Goal: Task Accomplishment & Management: Complete application form

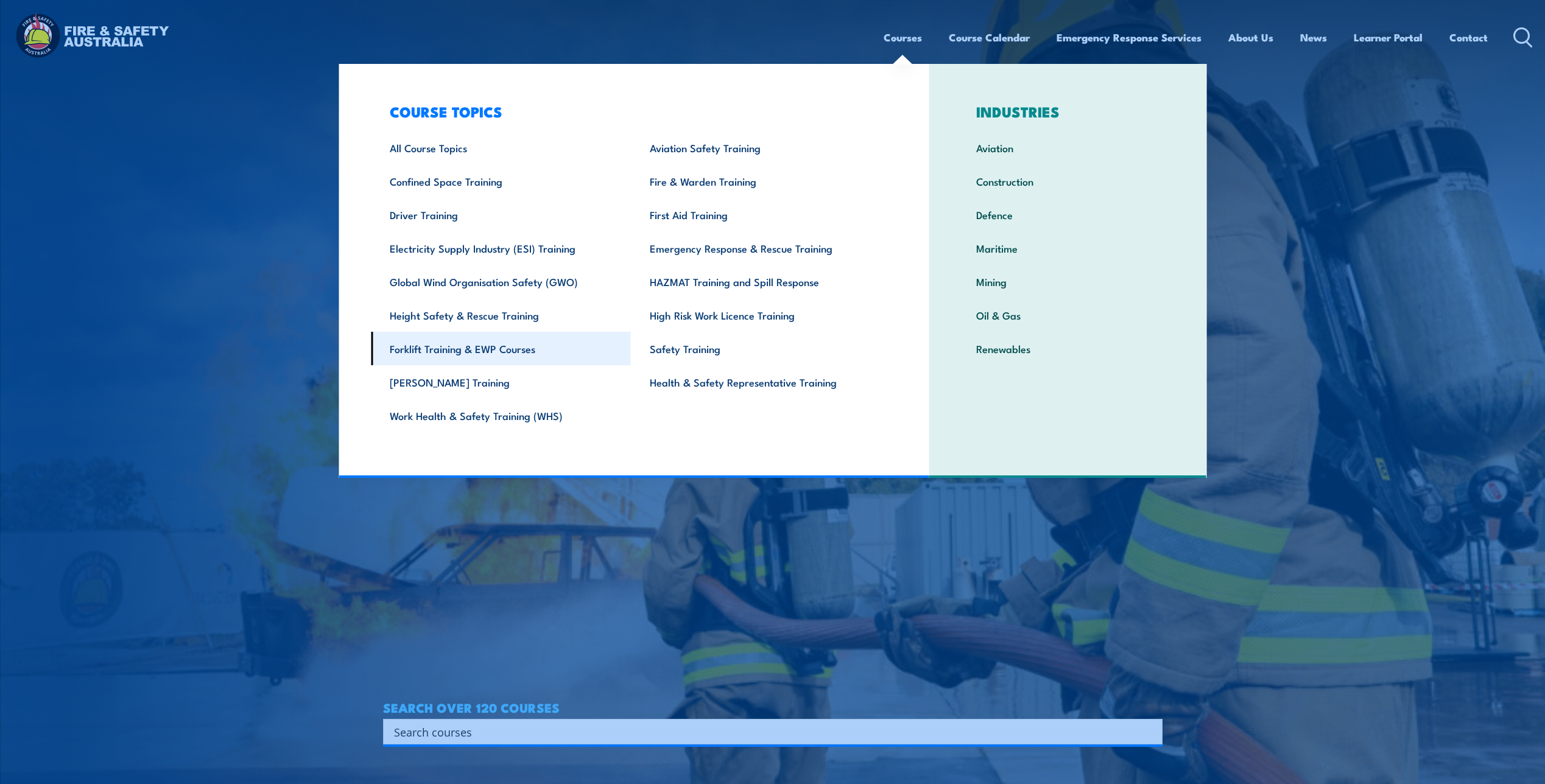
click at [507, 344] on link "Forklift Training & EWP Courses" at bounding box center [501, 349] width 260 height 33
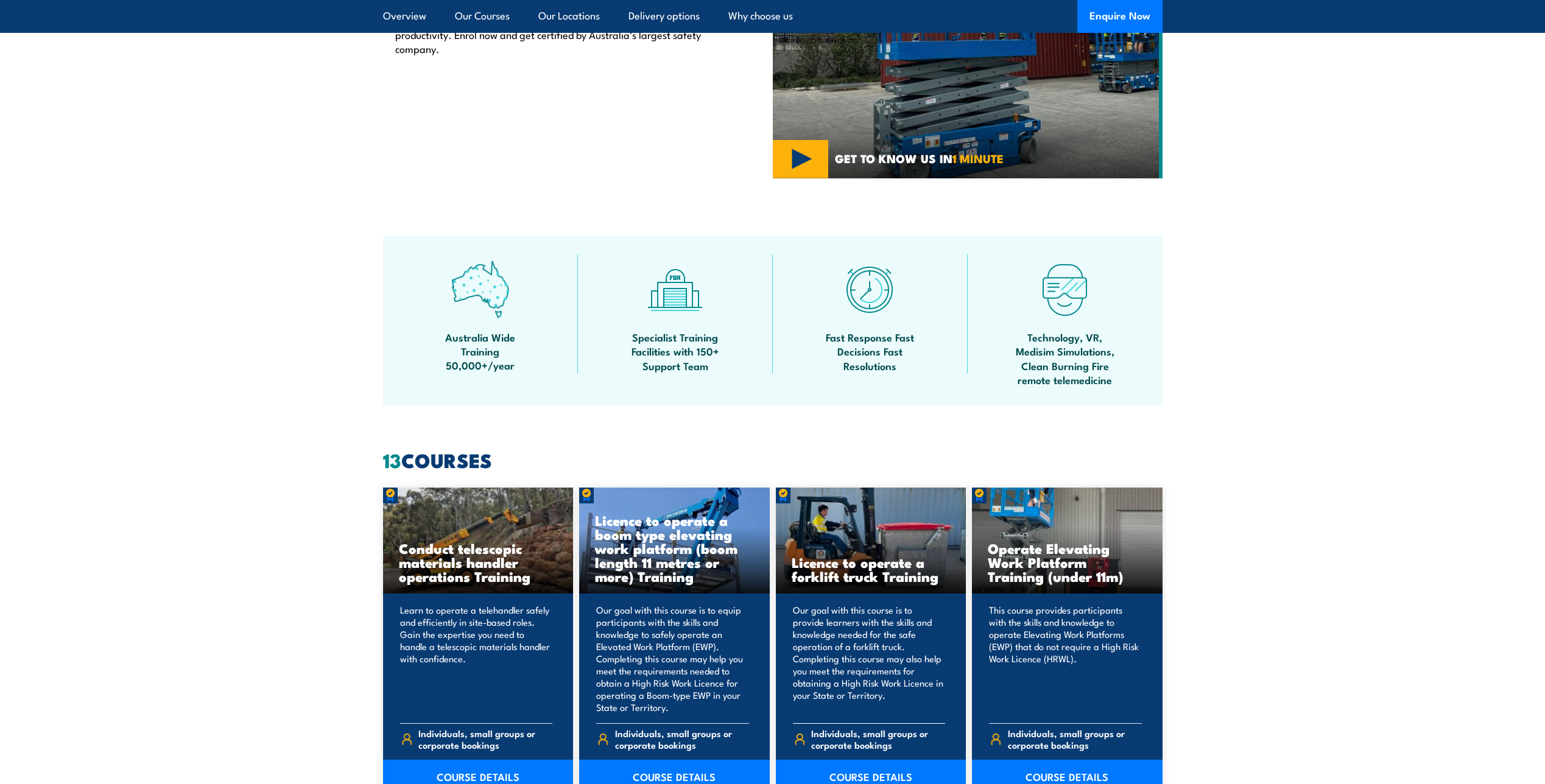
scroll to position [365, 0]
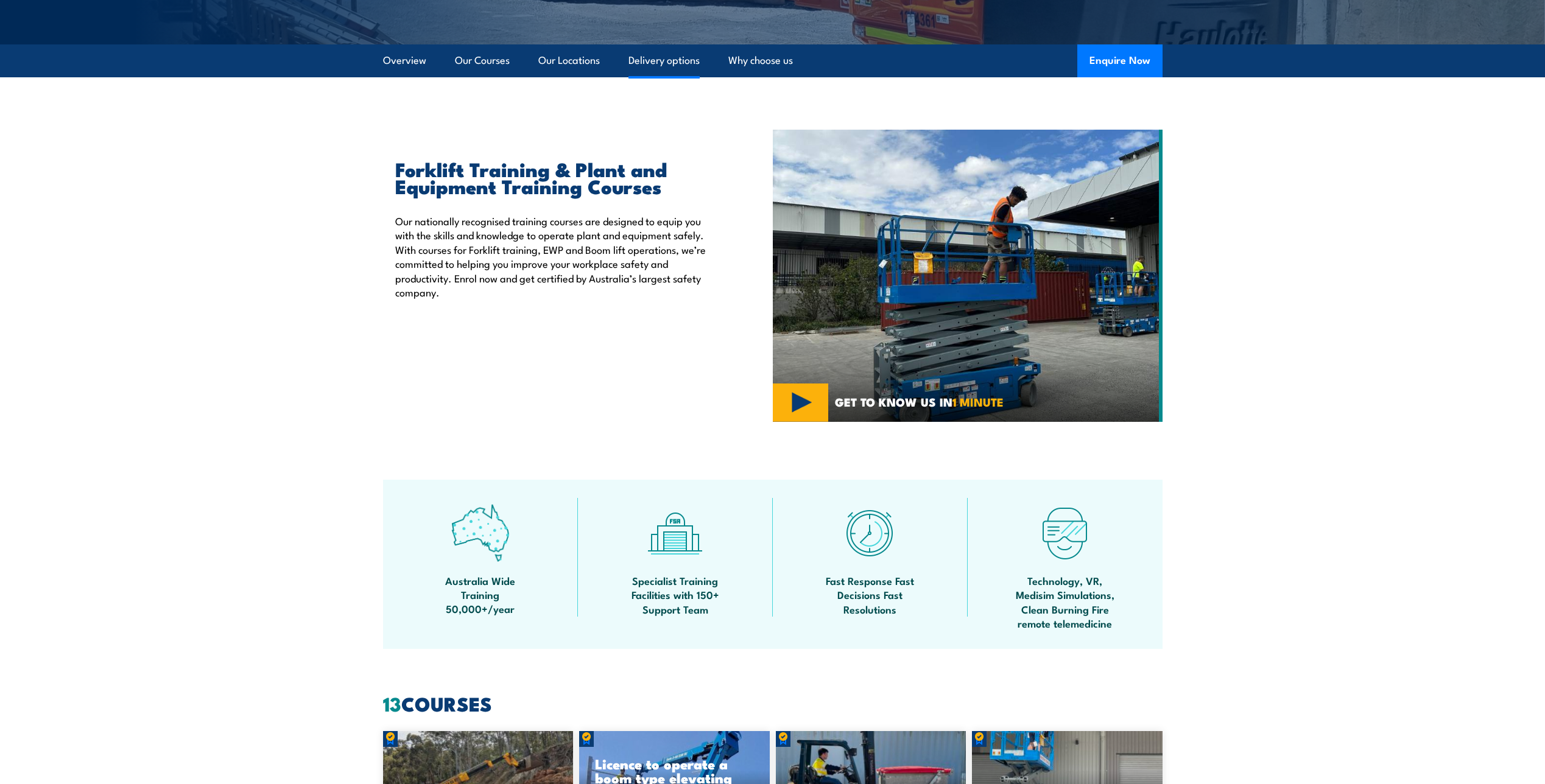
click at [645, 63] on link "Delivery options" at bounding box center [664, 61] width 71 height 33
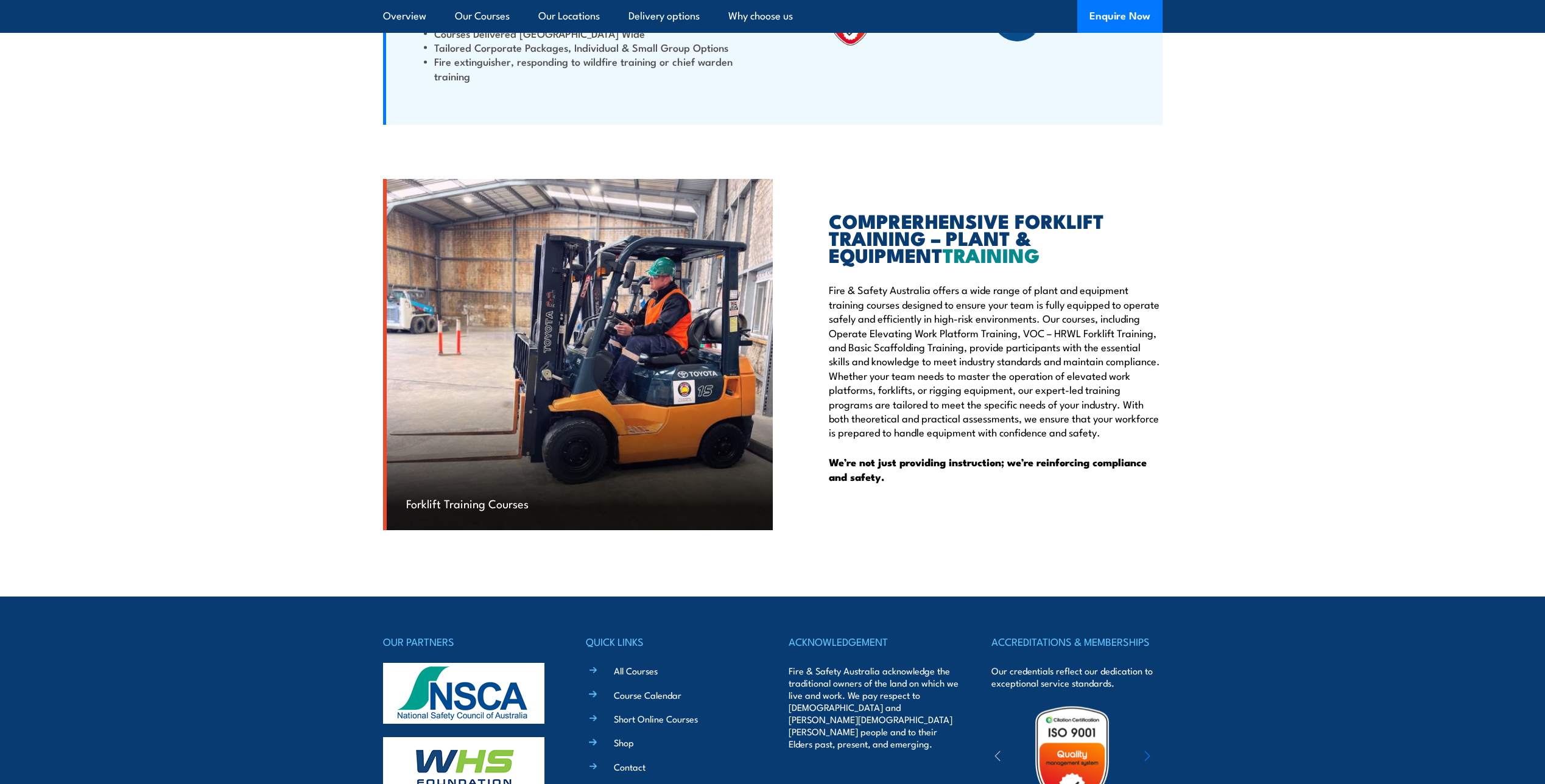
scroll to position [3529, 0]
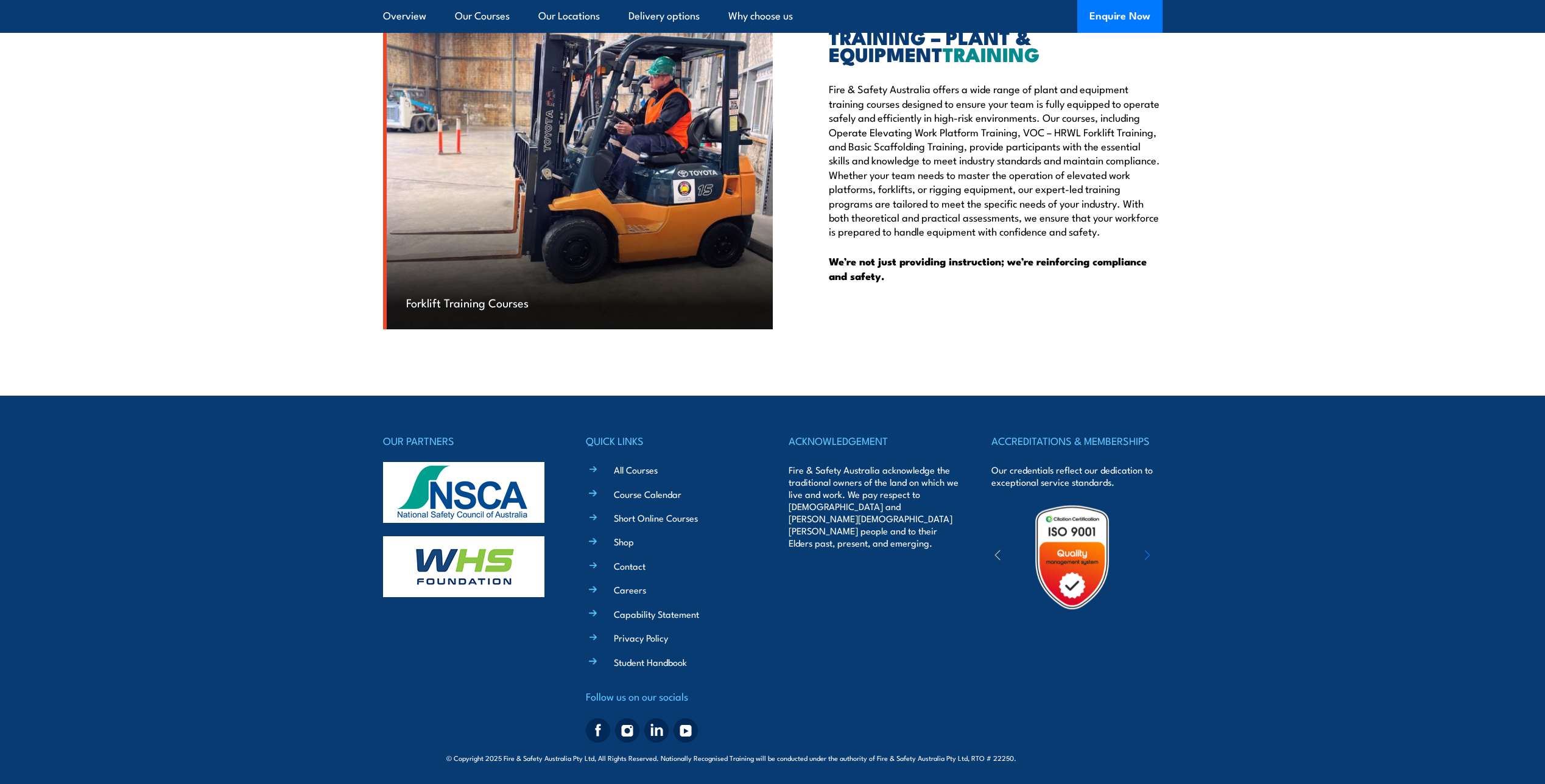
click at [450, 303] on span "Forklift Training Courses" at bounding box center [466, 303] width 122 height 17
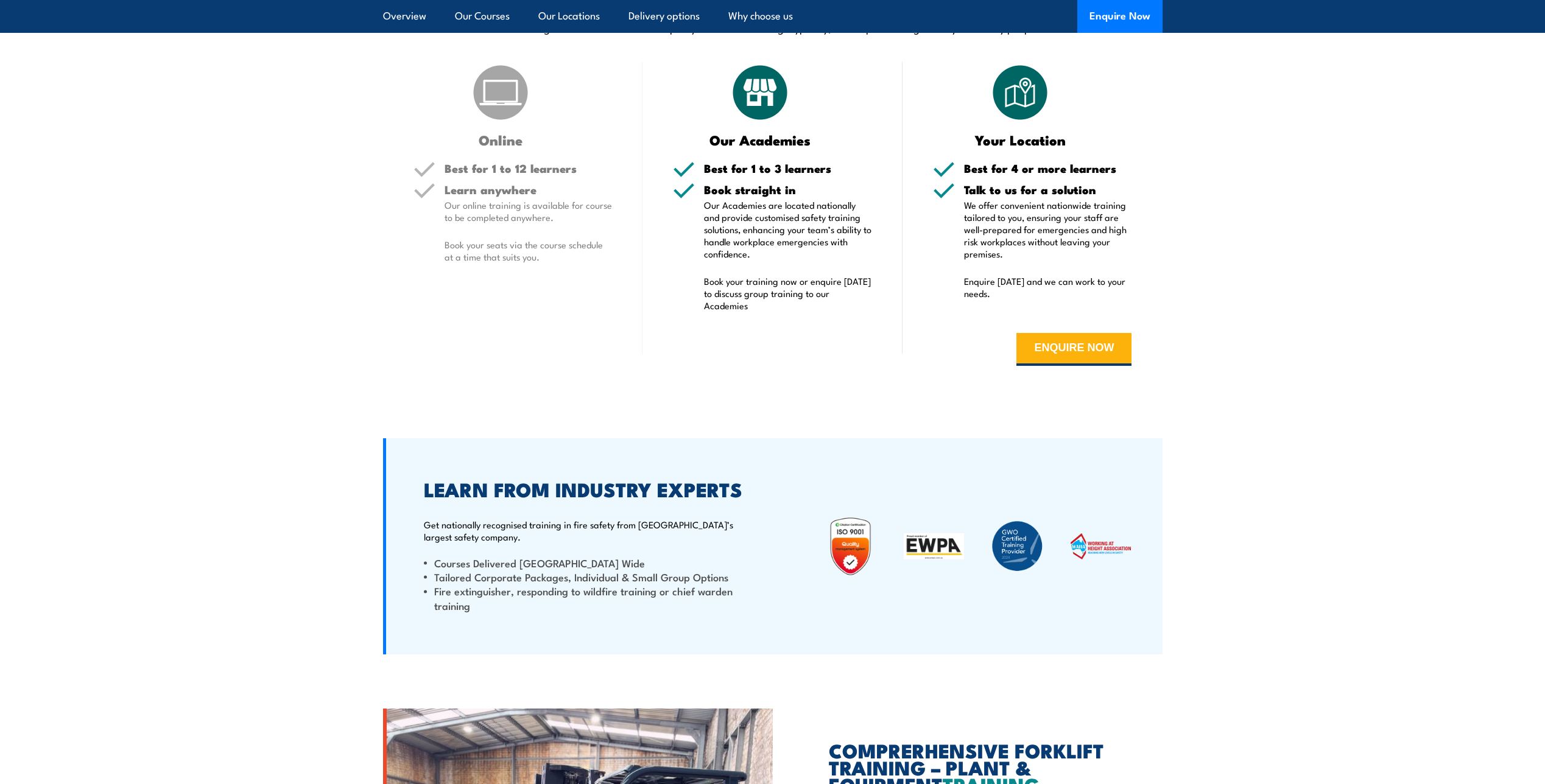
scroll to position [2433, 0]
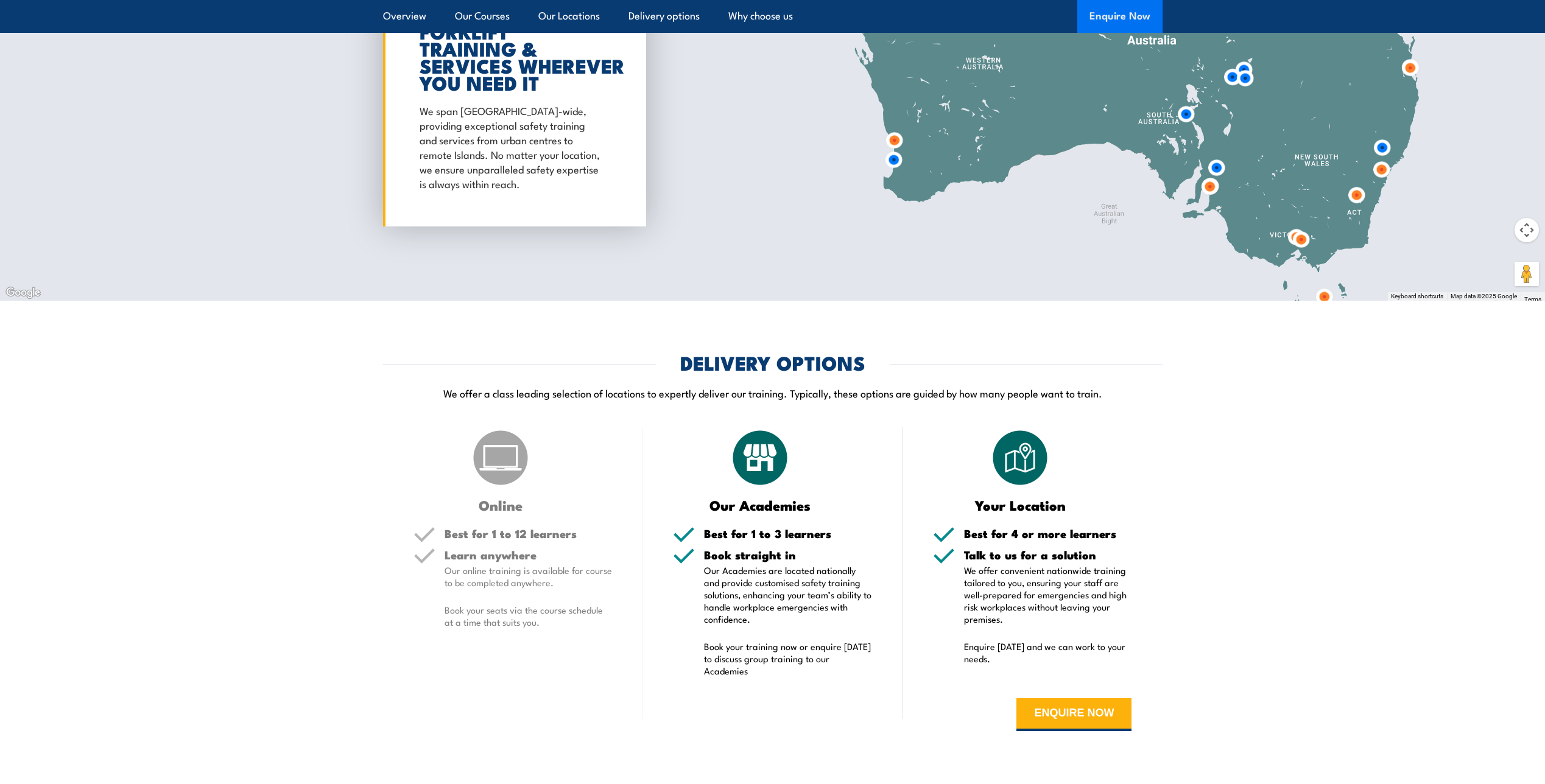
click at [1138, 17] on button "Enquire Now" at bounding box center [1119, 16] width 85 height 33
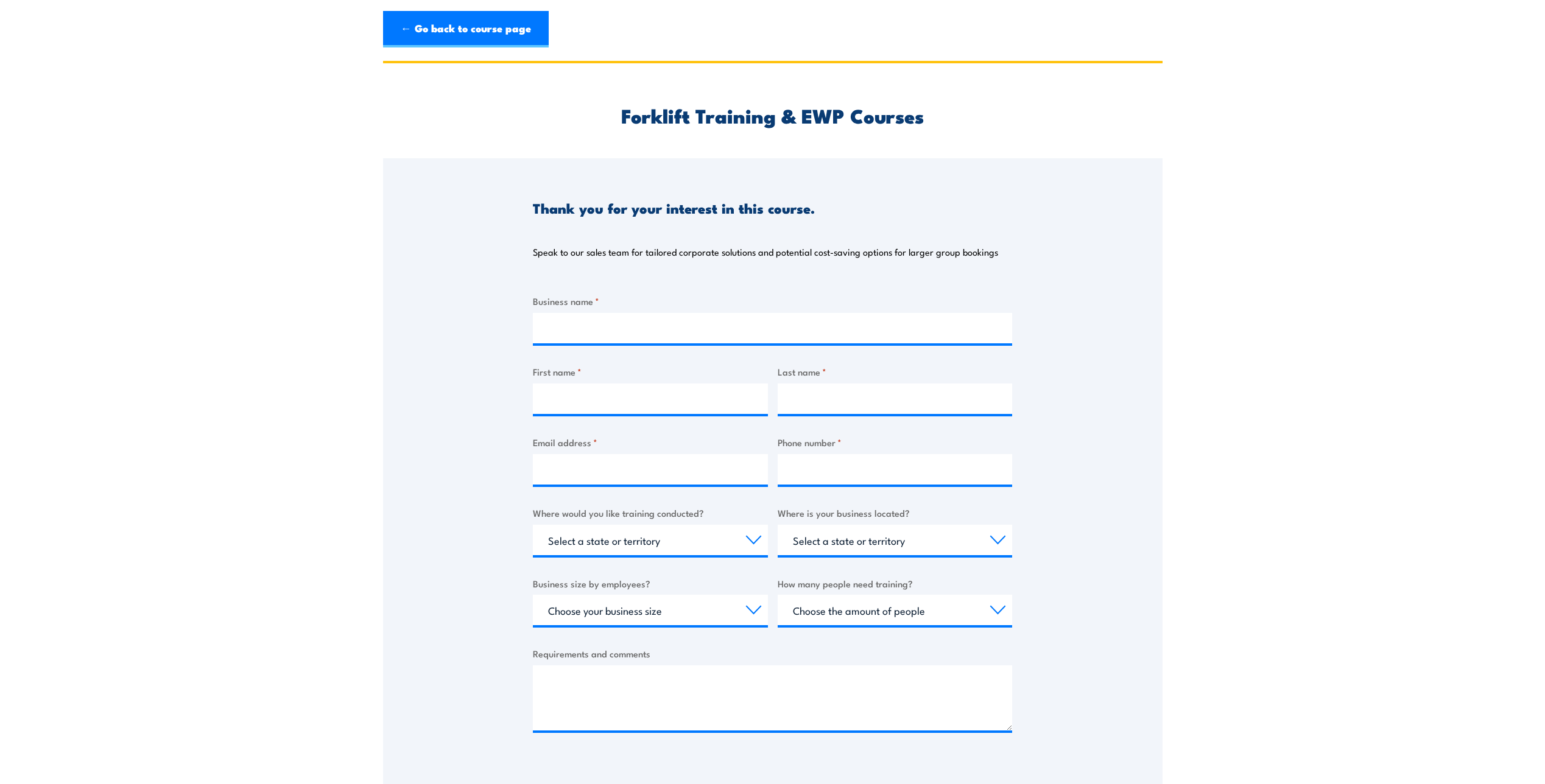
click at [661, 346] on div "Business name * First name * Last name * Email address * Phone number * Where w…" at bounding box center [772, 523] width 479 height 458
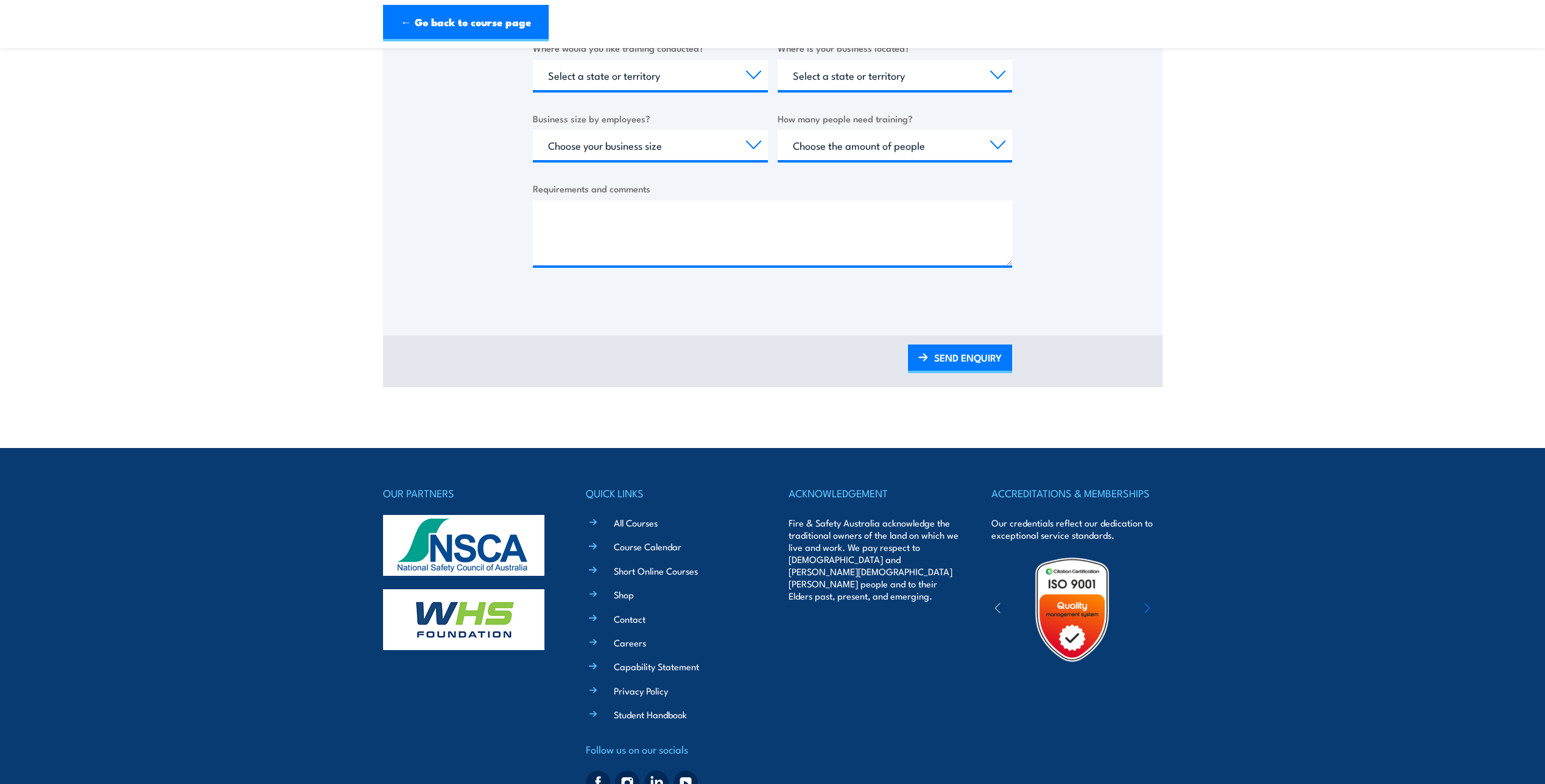
scroll to position [517, 0]
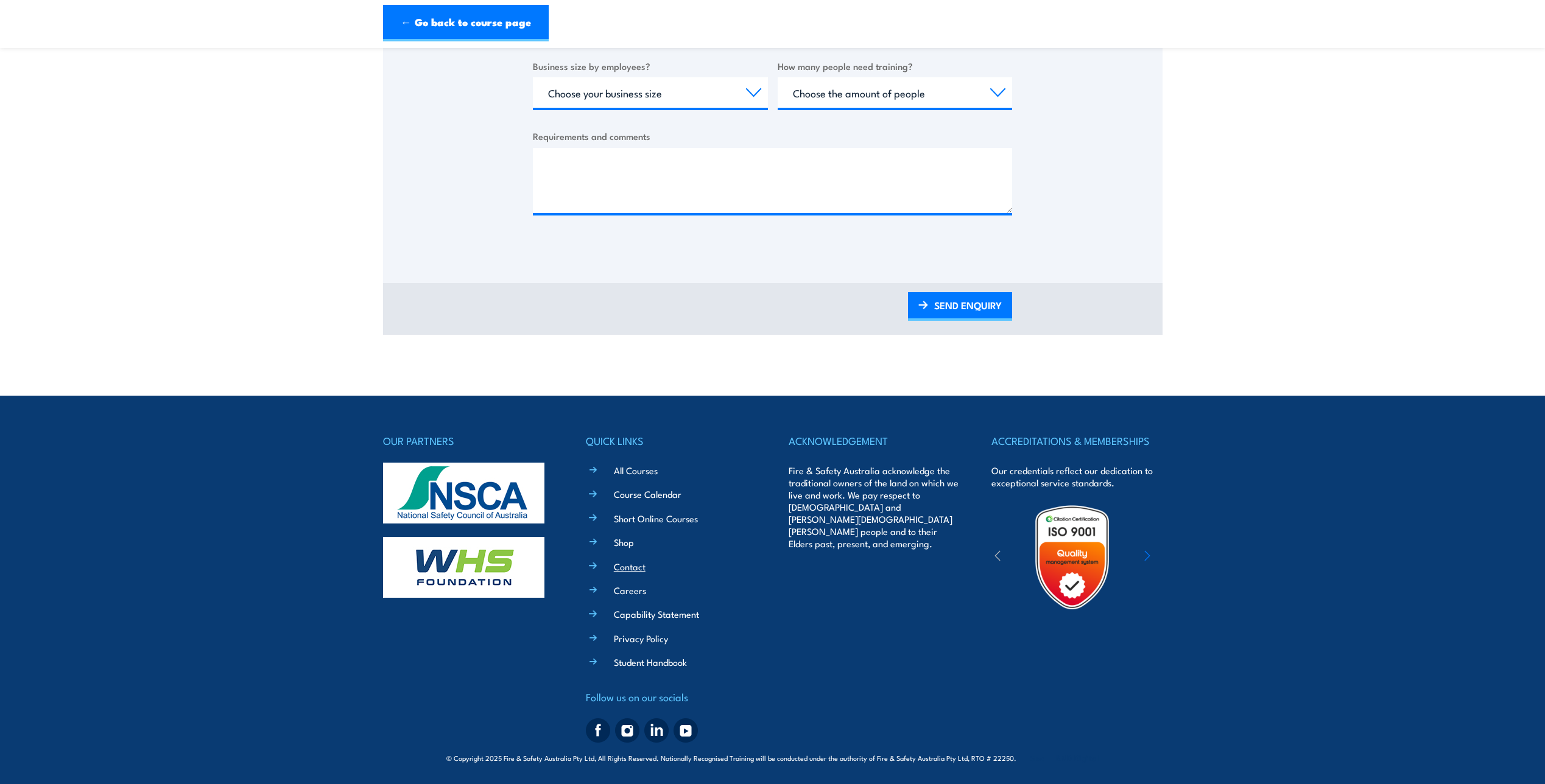
click at [622, 572] on link "Contact" at bounding box center [630, 566] width 32 height 13
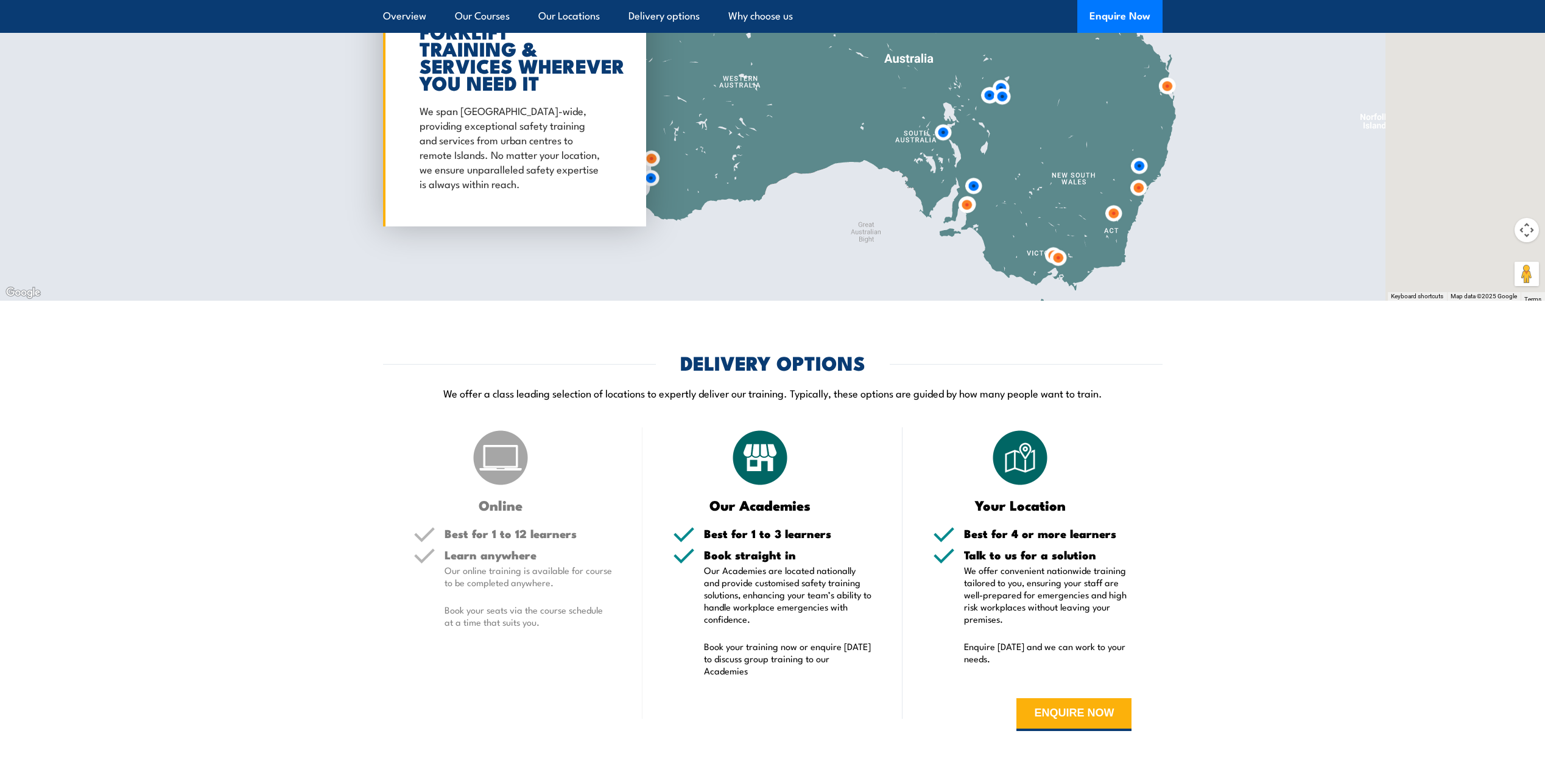
drag, startPoint x: 1094, startPoint y: 226, endPoint x: 851, endPoint y: 244, distance: 243.7
click at [851, 244] on div at bounding box center [772, 98] width 1545 height 406
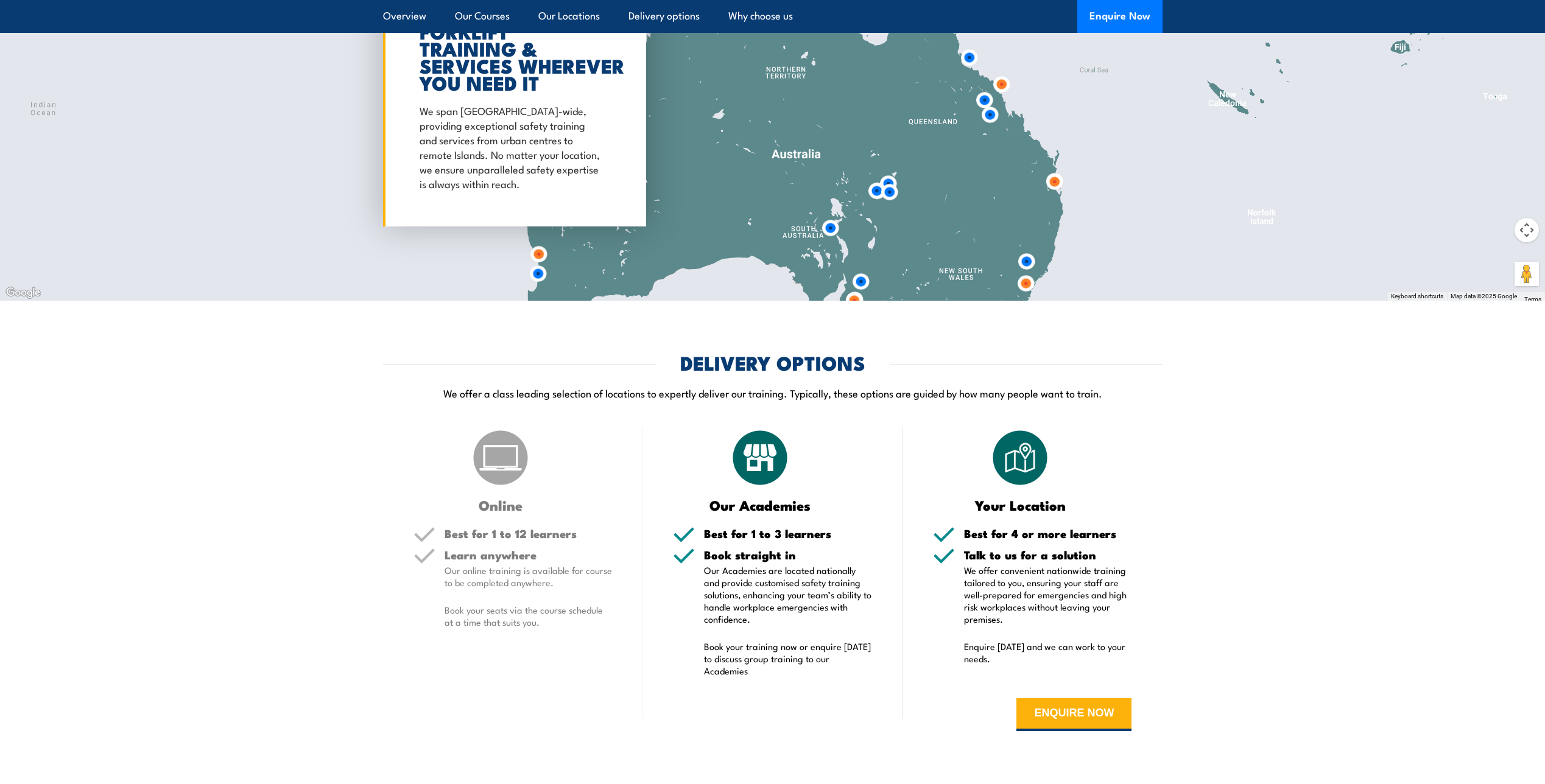
drag, startPoint x: 1091, startPoint y: 105, endPoint x: 975, endPoint y: 199, distance: 149.3
click at [975, 199] on div at bounding box center [772, 98] width 1545 height 406
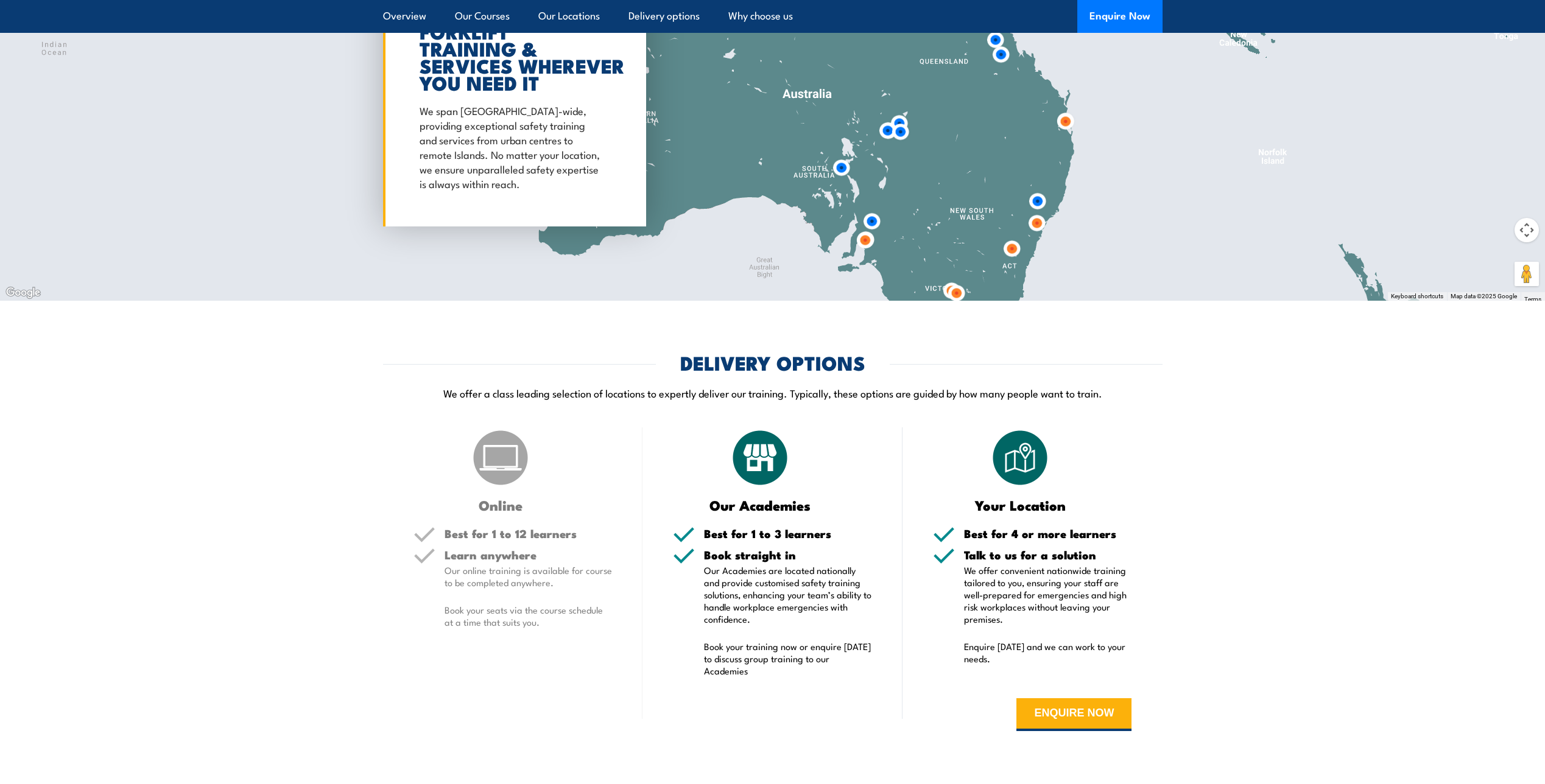
drag, startPoint x: 975, startPoint y: 237, endPoint x: 987, endPoint y: 170, distance: 68.1
click at [987, 170] on div at bounding box center [772, 98] width 1545 height 406
click at [1091, 710] on button "ENQUIRE NOW" at bounding box center [1074, 714] width 115 height 33
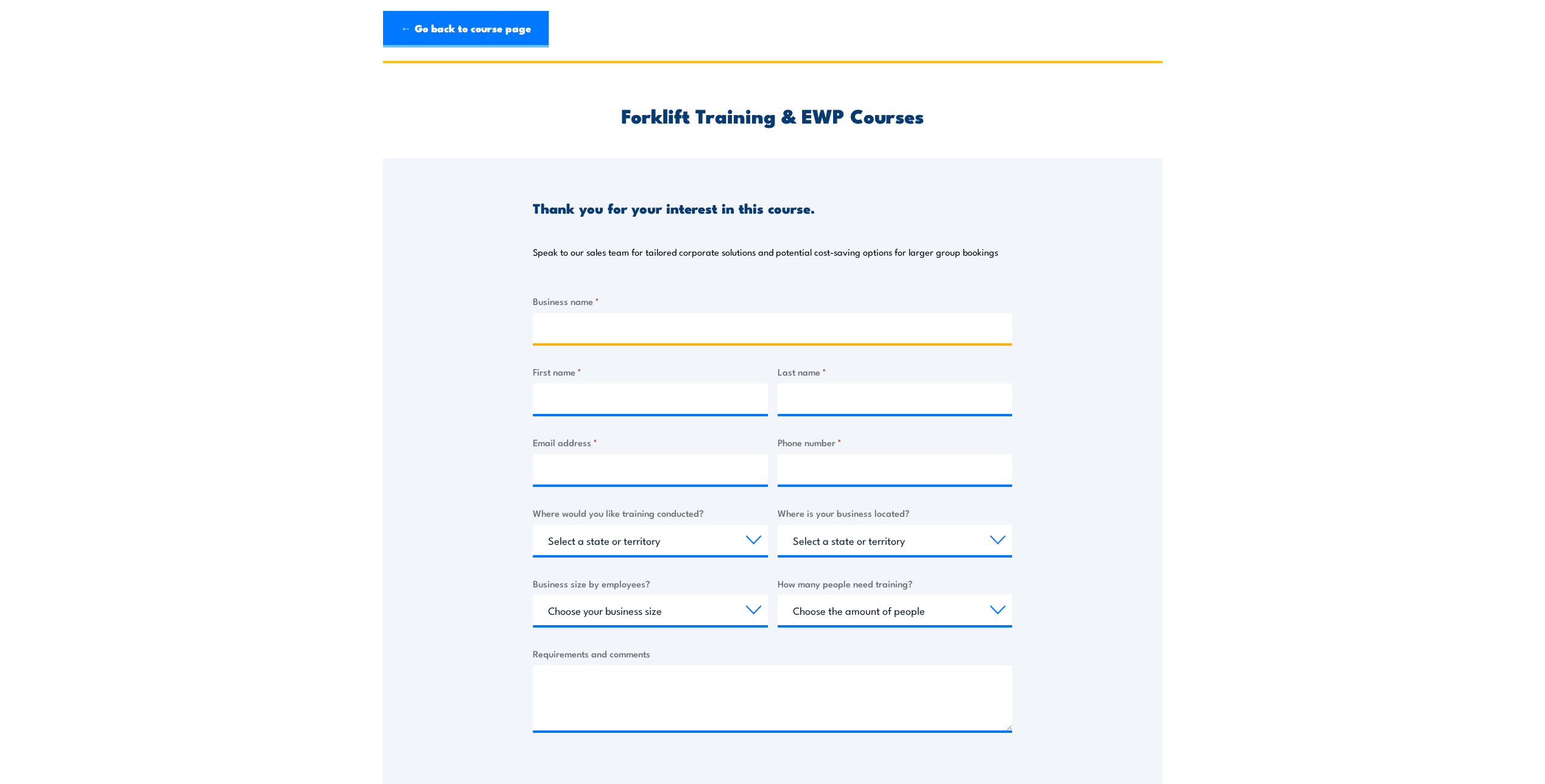
click at [620, 317] on input "Business name *" at bounding box center [772, 328] width 479 height 30
type input "Boeing Defence [GEOGRAPHIC_DATA]"
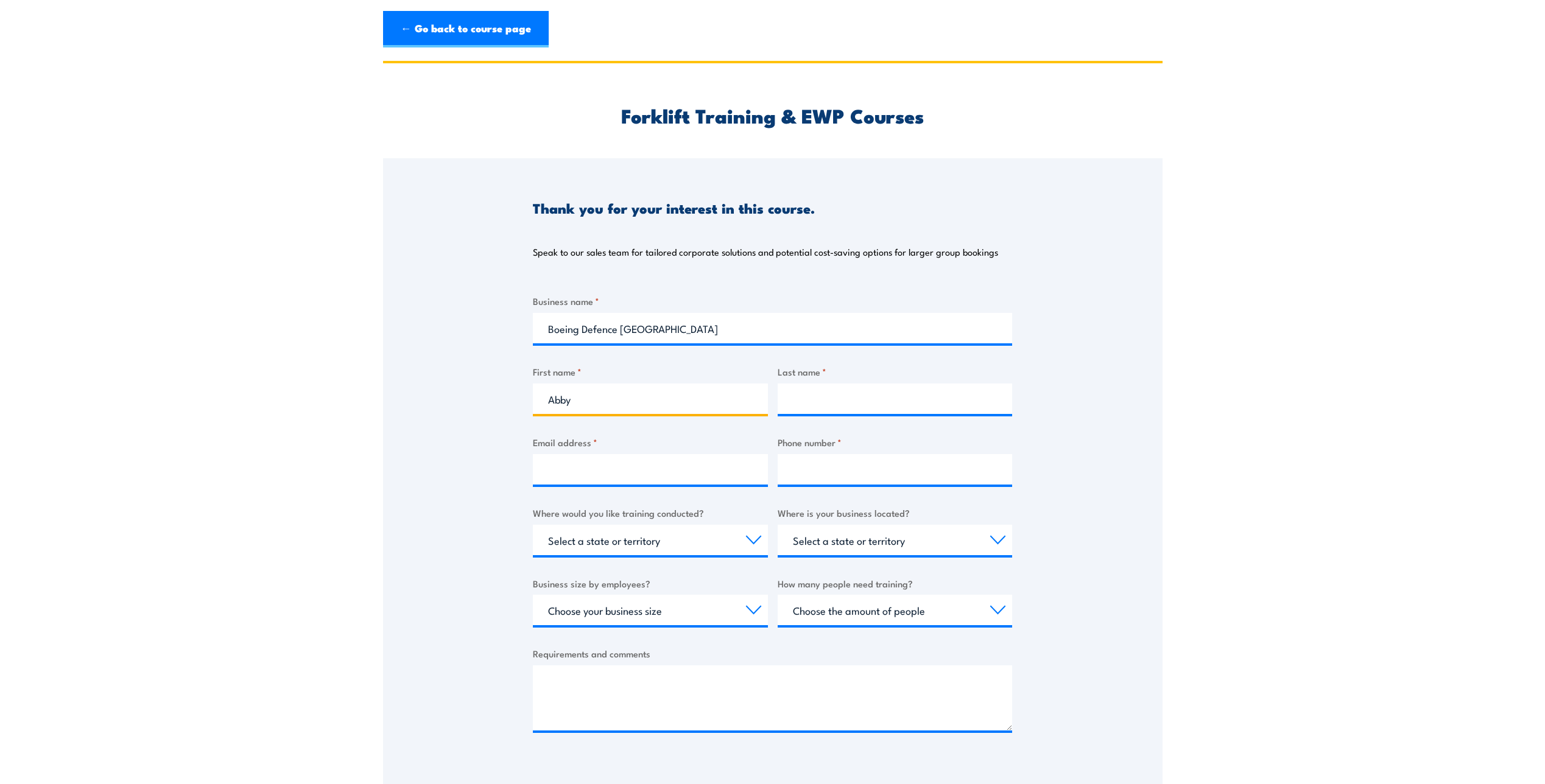
type input "Abby"
type input "[PERSON_NAME]"
type input "[EMAIL_ADDRESS][PERSON_NAME][DOMAIN_NAME]"
type input "0240990598"
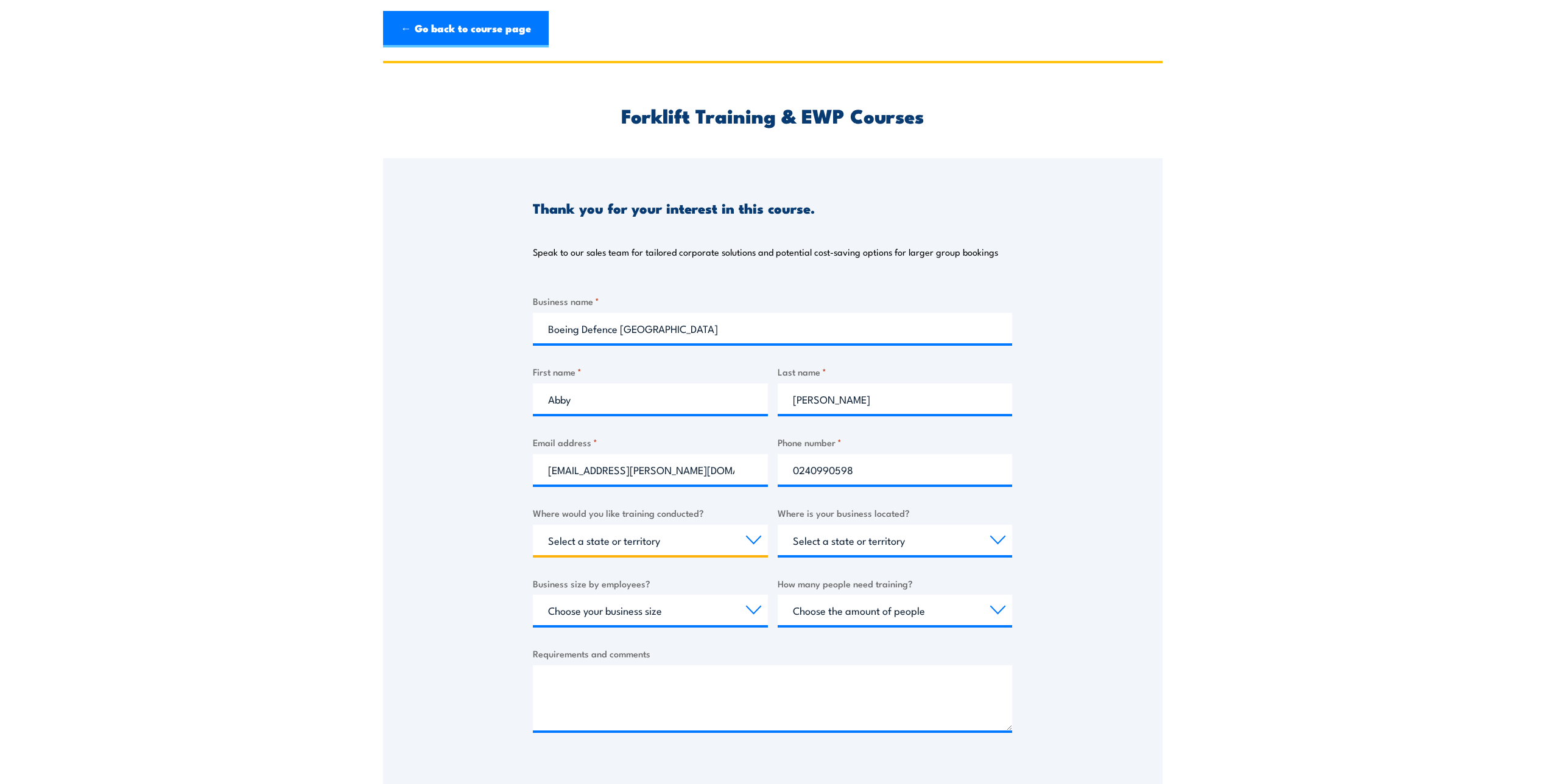
select select "QLD"
click at [638, 541] on select "Select a state or territory Nationally - multiple locations [GEOGRAPHIC_DATA] […" at bounding box center [650, 540] width 235 height 30
select select "Nationally - multiple locations"
click at [532, 525] on select "Select a state or territory Nationally - multiple locations [GEOGRAPHIC_DATA] […" at bounding box center [650, 540] width 235 height 30
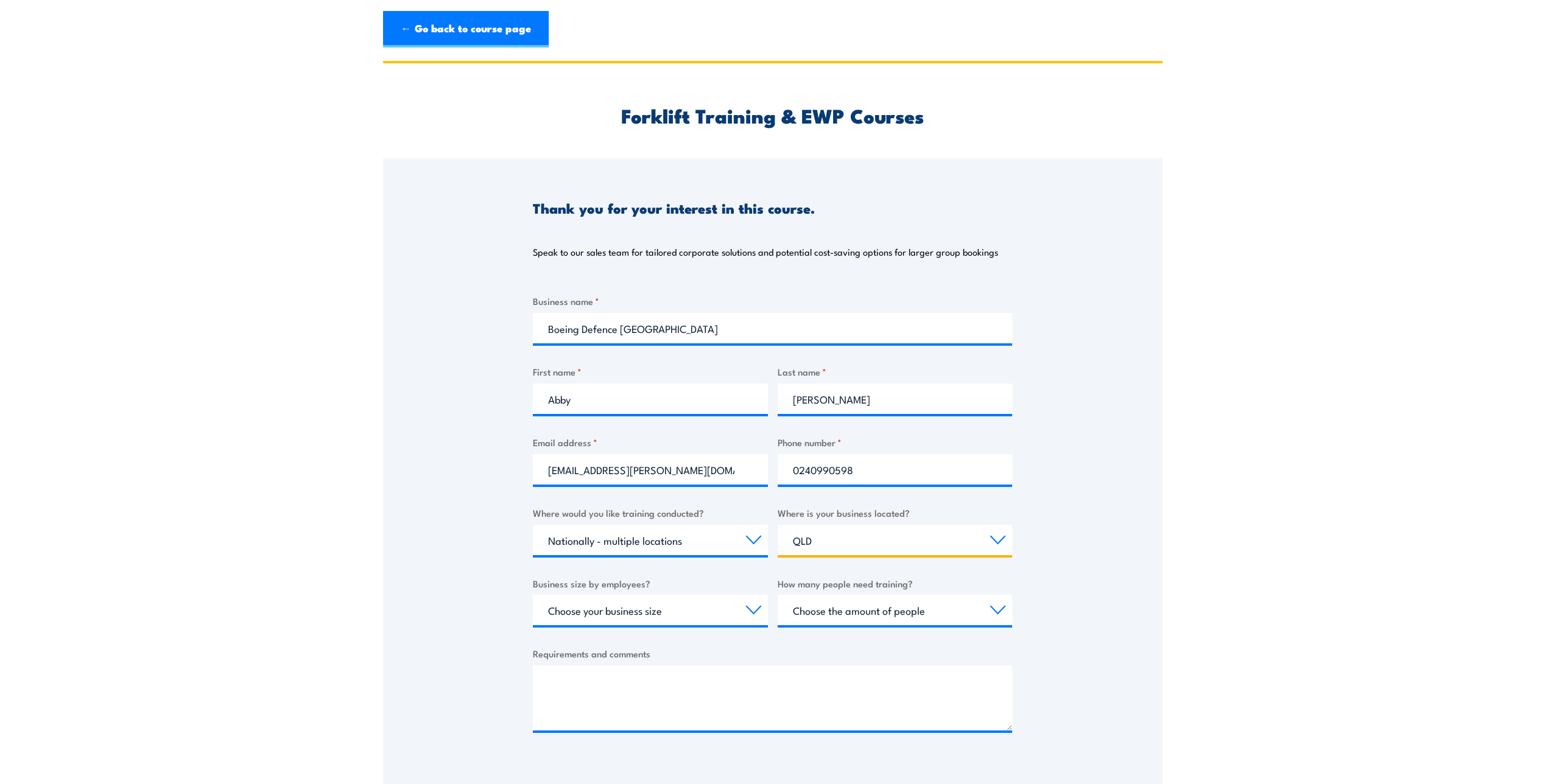
click at [867, 548] on select "Select a state or territory [GEOGRAPHIC_DATA] [GEOGRAPHIC_DATA] [GEOGRAPHIC_DAT…" at bounding box center [895, 540] width 235 height 30
click at [777, 525] on select "Select a state or territory [GEOGRAPHIC_DATA] [GEOGRAPHIC_DATA] [GEOGRAPHIC_DAT…" at bounding box center [895, 540] width 235 height 30
click at [626, 619] on select "Choose your business size 1 to 19 20 to 199 200+" at bounding box center [650, 610] width 235 height 30
select select "20 to 199"
click at [532, 594] on select "Choose your business size 1 to 19 20 to 199 200+" at bounding box center [650, 610] width 235 height 30
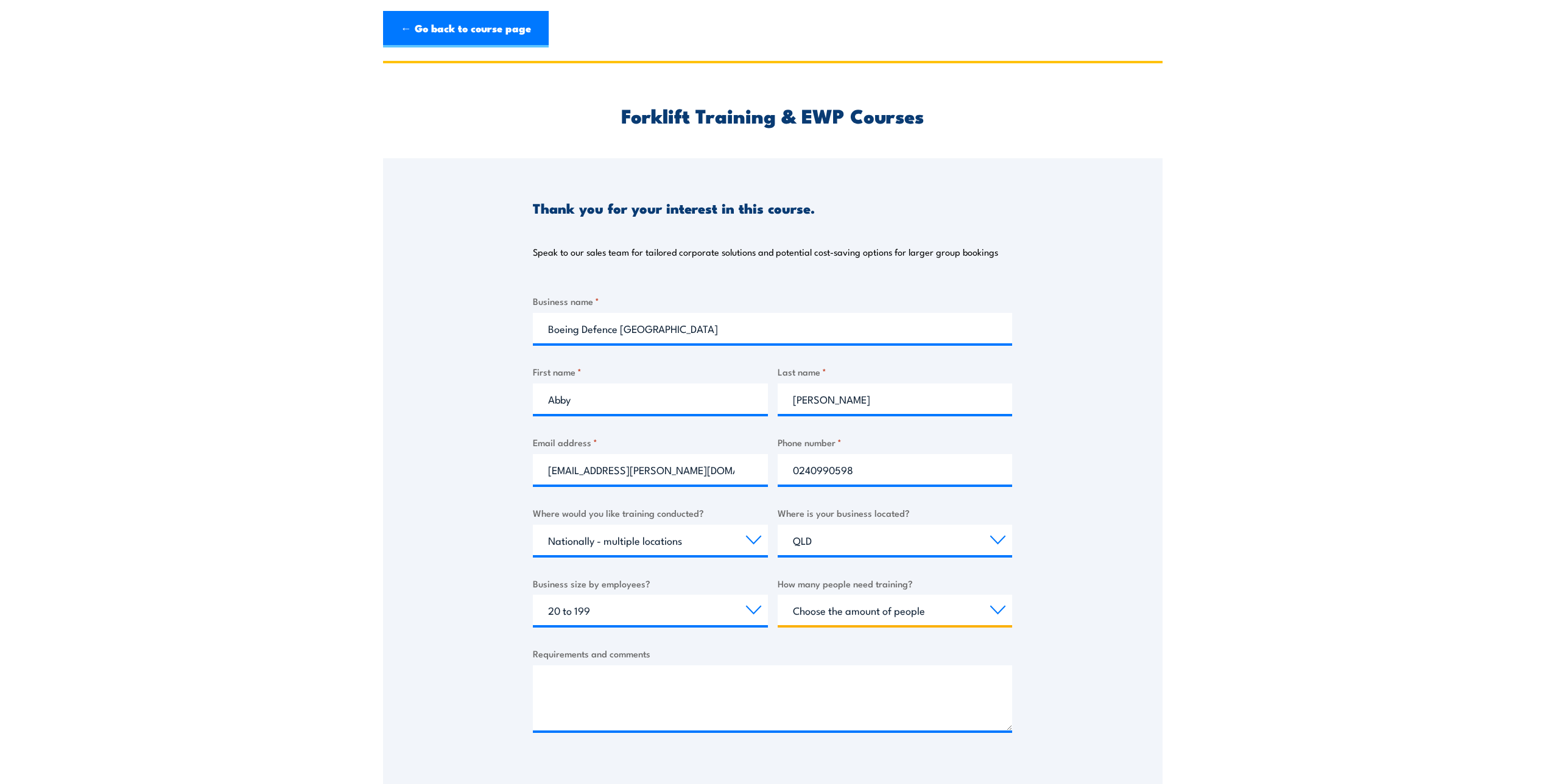
click at [846, 622] on select "Choose the amount of people 1 to 4 5 to 19 20+" at bounding box center [895, 610] width 235 height 30
click at [850, 611] on select "Choose the amount of people 1 to 4 5 to 19 20+" at bounding box center [895, 610] width 235 height 30
click at [882, 606] on select "Choose the amount of people 1 to 4 5 to 19 20+" at bounding box center [895, 610] width 235 height 30
click at [944, 616] on select "Choose the amount of people 1 to 4 5 to 19 20+" at bounding box center [895, 610] width 235 height 30
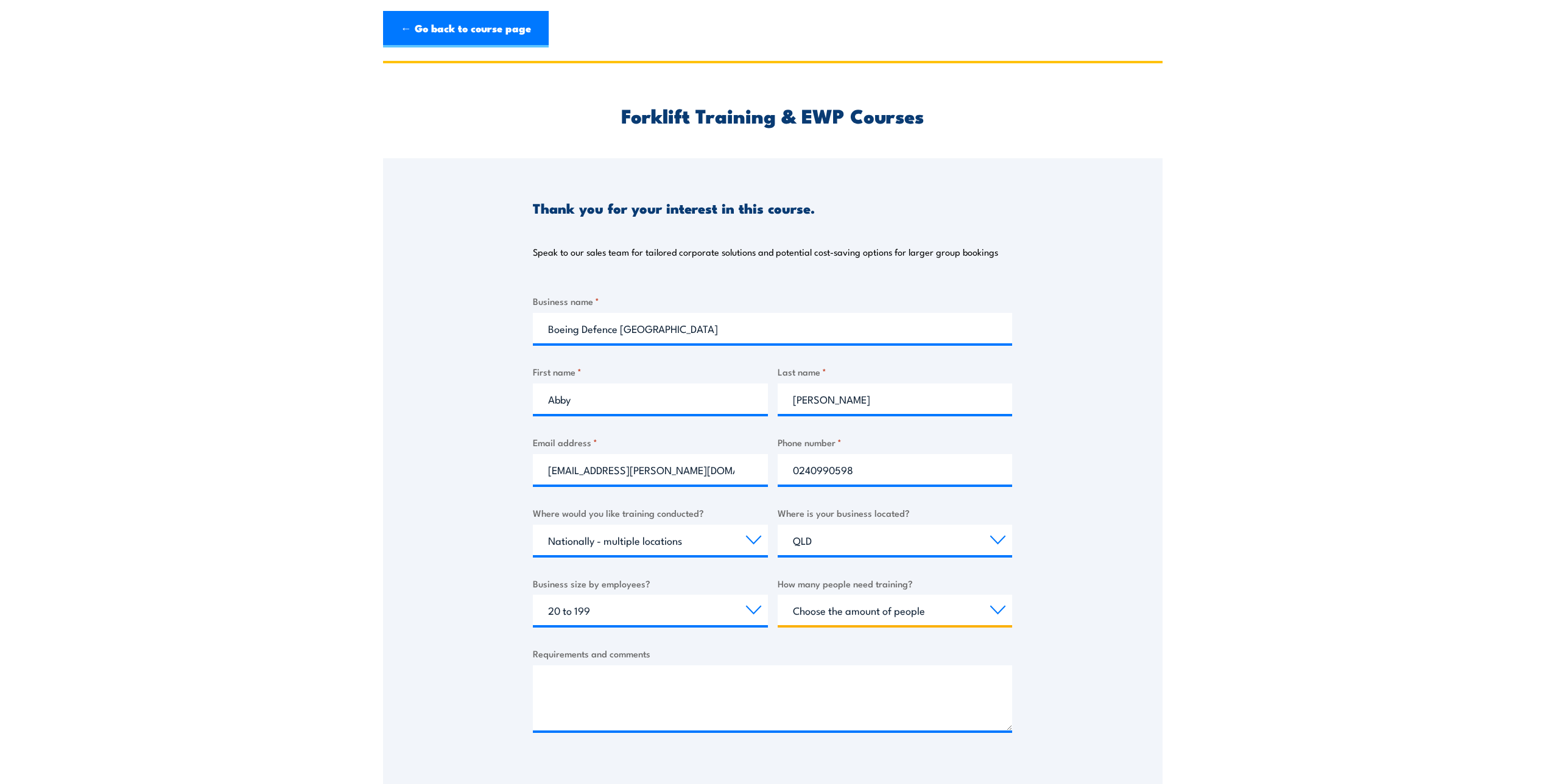
select select "5 to 19"
click at [777, 594] on select "Choose the amount of people 1 to 4 5 to 19 20+" at bounding box center [895, 610] width 235 height 30
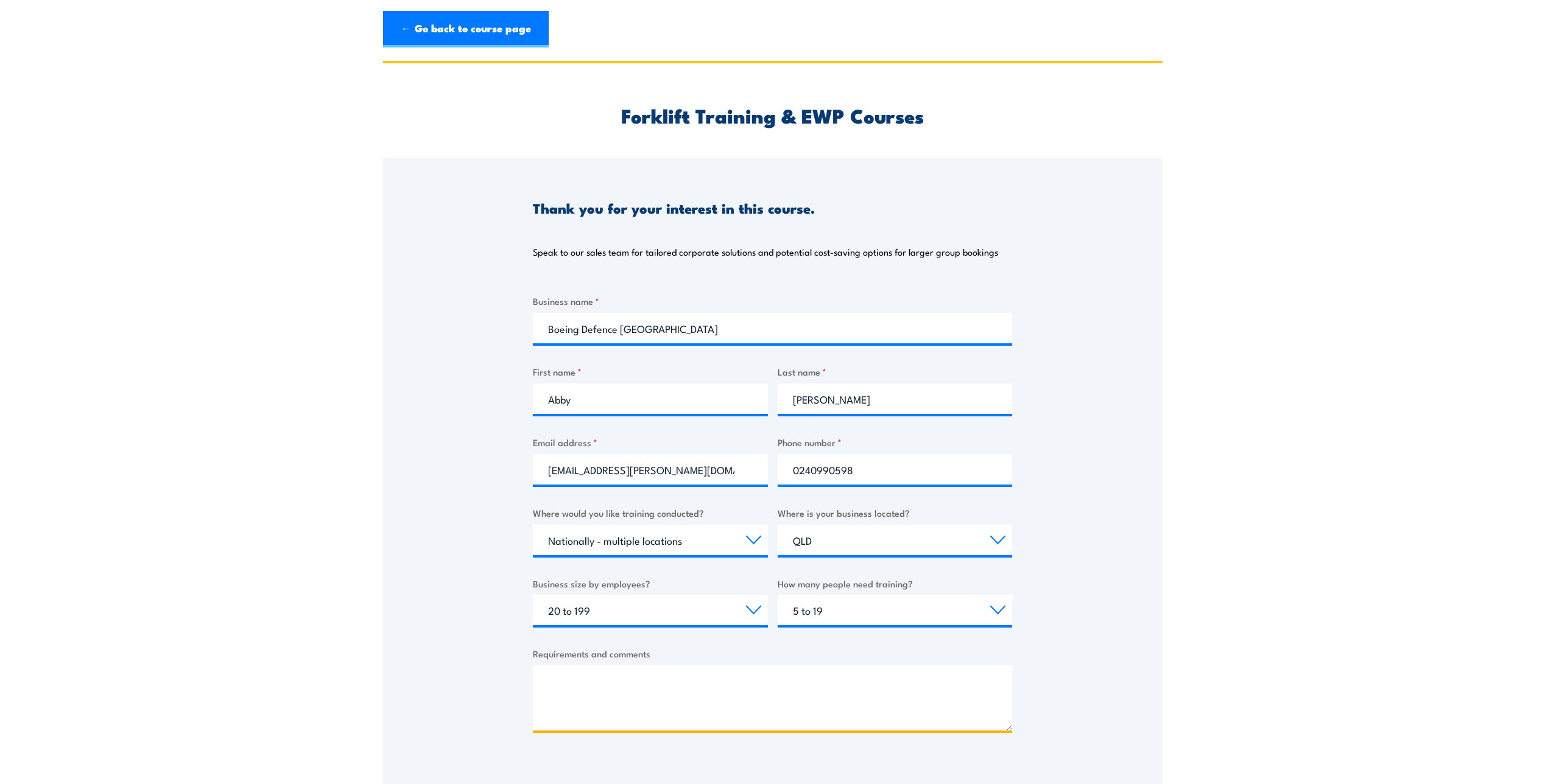
click at [826, 684] on textarea "Requirements and comments" at bounding box center [772, 698] width 479 height 65
click at [636, 701] on textarea "Requirements and comments" at bounding box center [772, 698] width 479 height 65
click at [834, 690] on textarea "Forklift Refresher Training Onsite training if possible in the below locations:" at bounding box center [772, 698] width 479 height 65
paste textarea "[GEOGRAPHIC_DATA], [GEOGRAPHIC_DATA], [GEOGRAPHIC_DATA], [GEOGRAPHIC_DATA] in […"
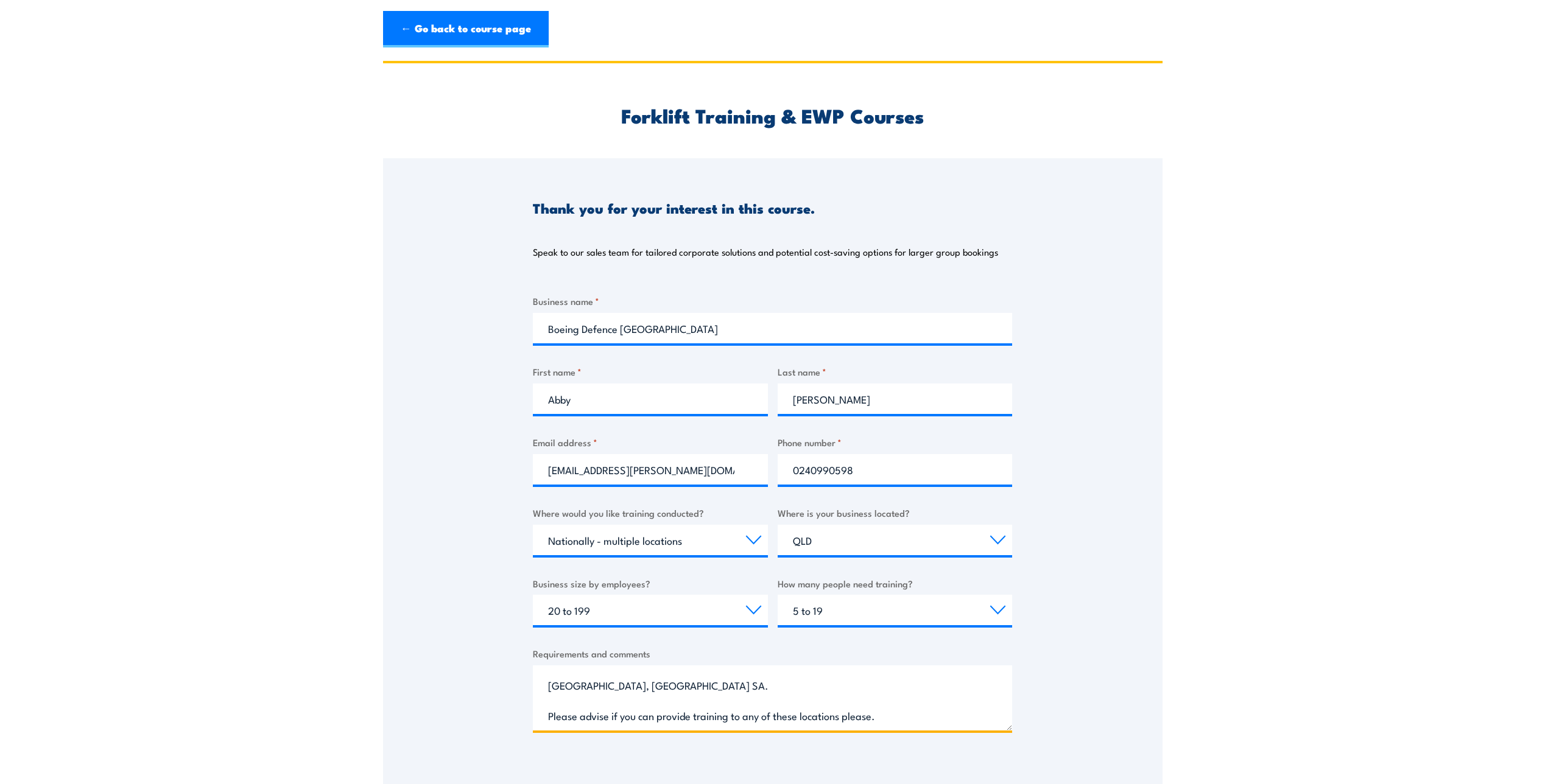
scroll to position [243, 0]
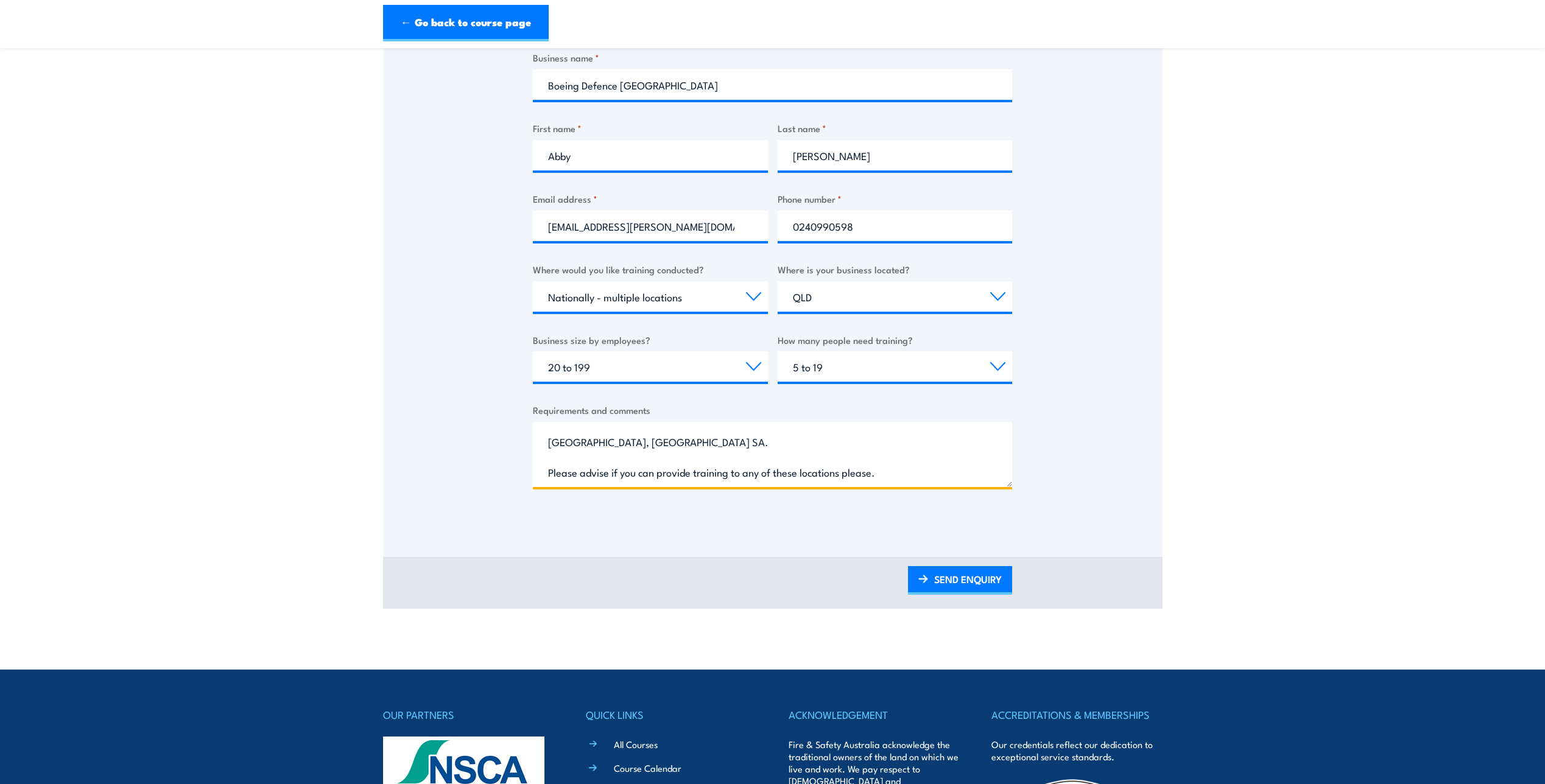
type textarea "Forklift Refresher Training Onsite training if possible in the below locations:…"
drag, startPoint x: 981, startPoint y: 581, endPoint x: 714, endPoint y: 594, distance: 267.3
click at [981, 581] on link "SEND ENQUIRY" at bounding box center [959, 581] width 104 height 29
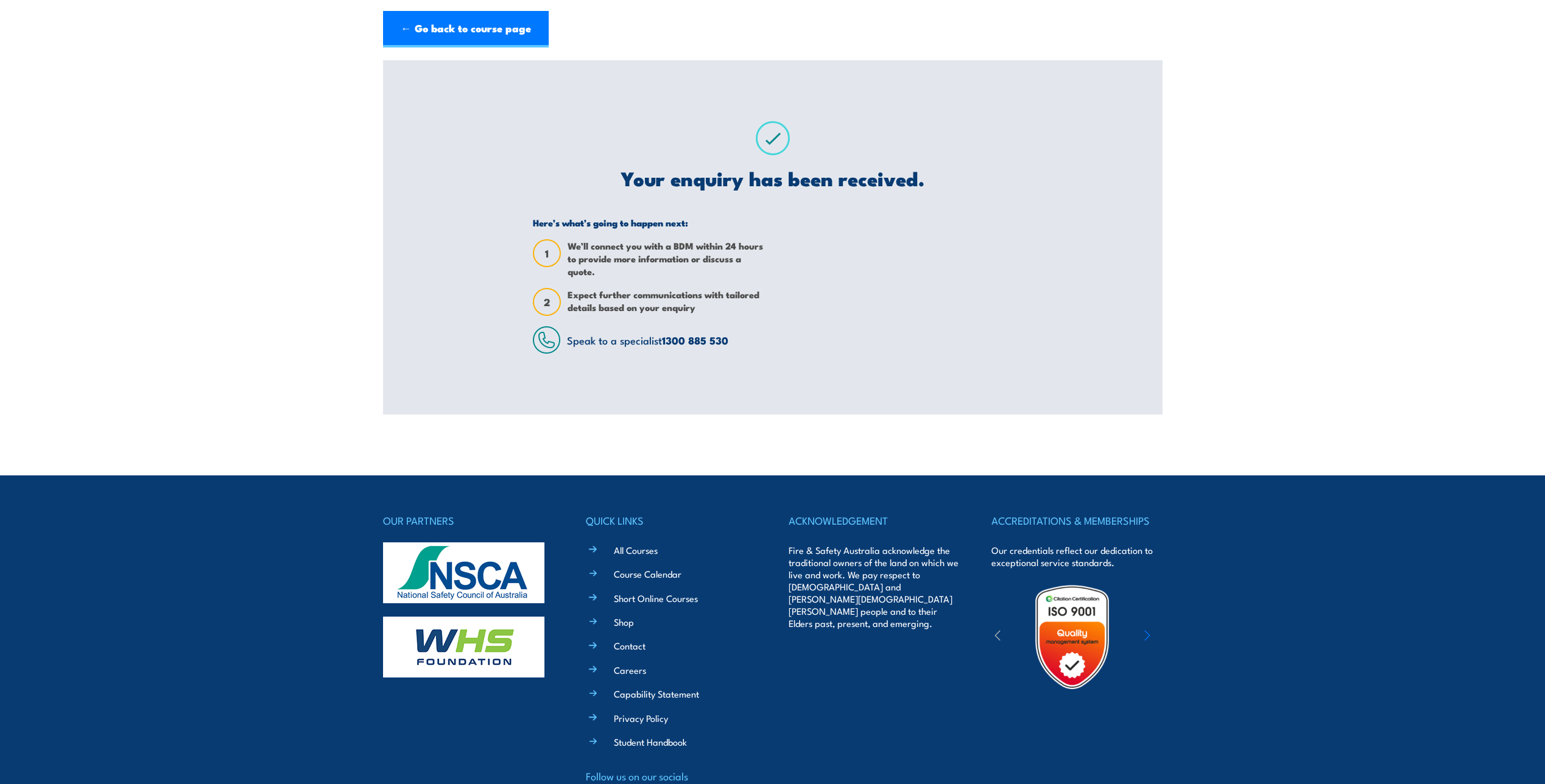
scroll to position [0, 0]
